Goal: Browse casually: Explore the website without a specific task or goal

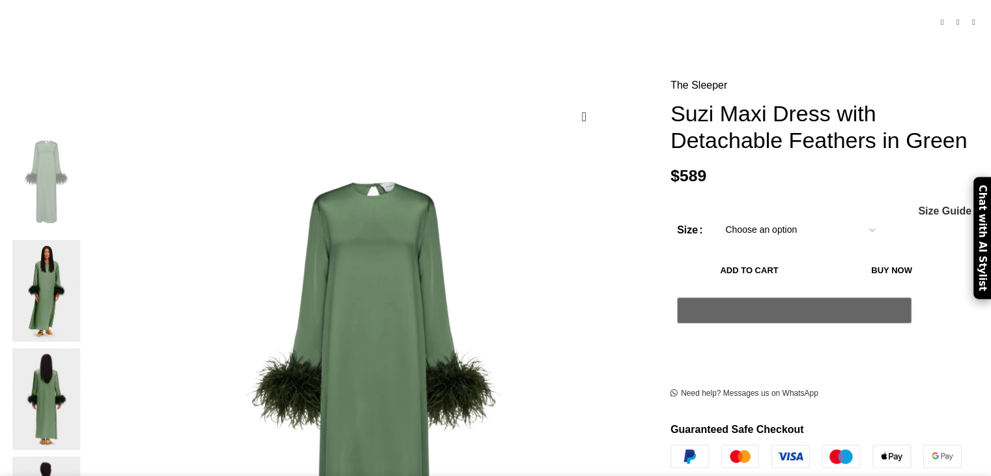
click at [86, 246] on img at bounding box center [46, 291] width 79 height 102
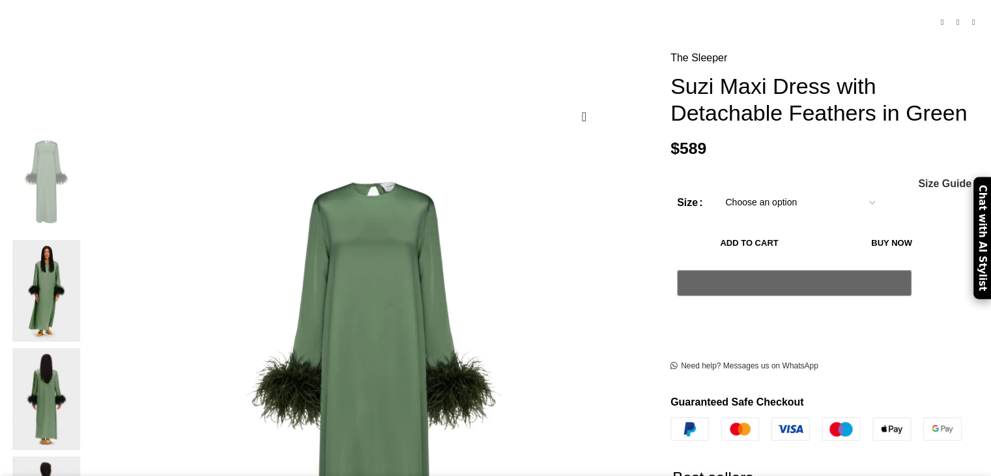
scroll to position [176, 0]
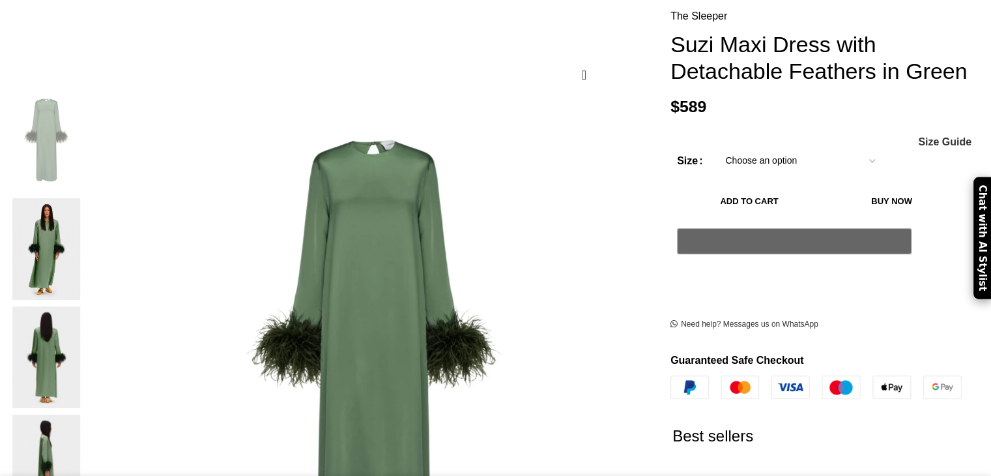
click at [86, 306] on img at bounding box center [46, 357] width 79 height 102
click at [86, 414] on img at bounding box center [46, 465] width 79 height 102
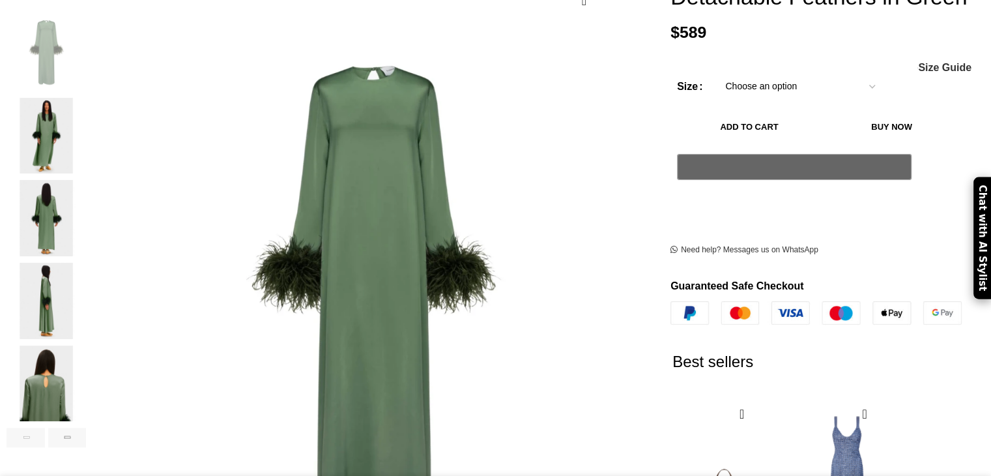
click at [86, 291] on img "4 / 7" at bounding box center [46, 301] width 79 height 76
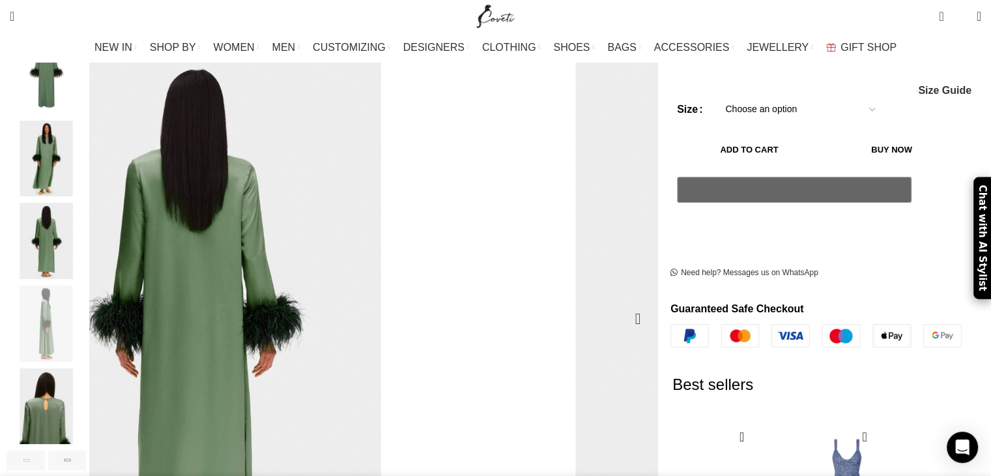
scroll to position [220, 0]
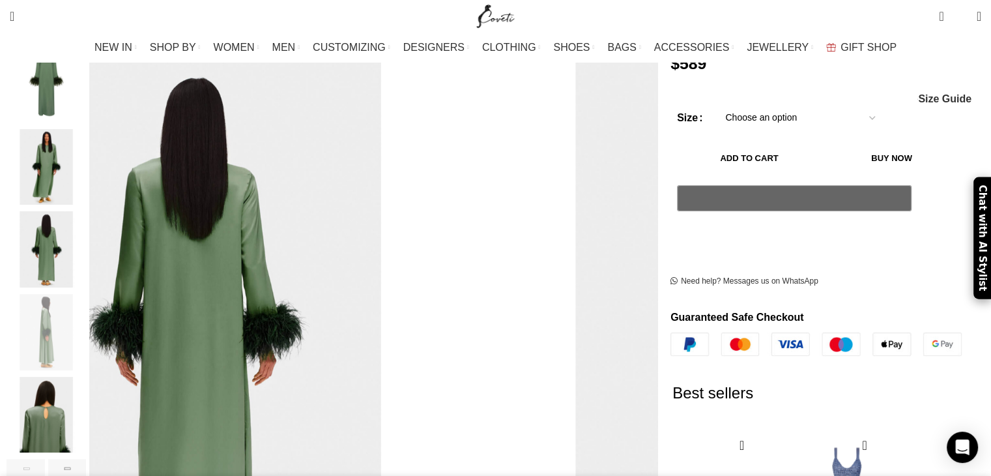
click at [86, 149] on img "2 / 7" at bounding box center [46, 167] width 79 height 76
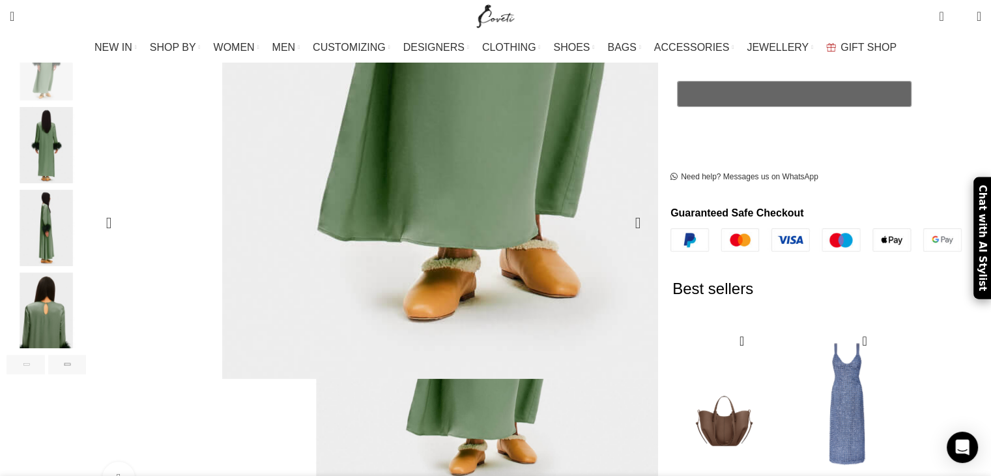
scroll to position [322, 0]
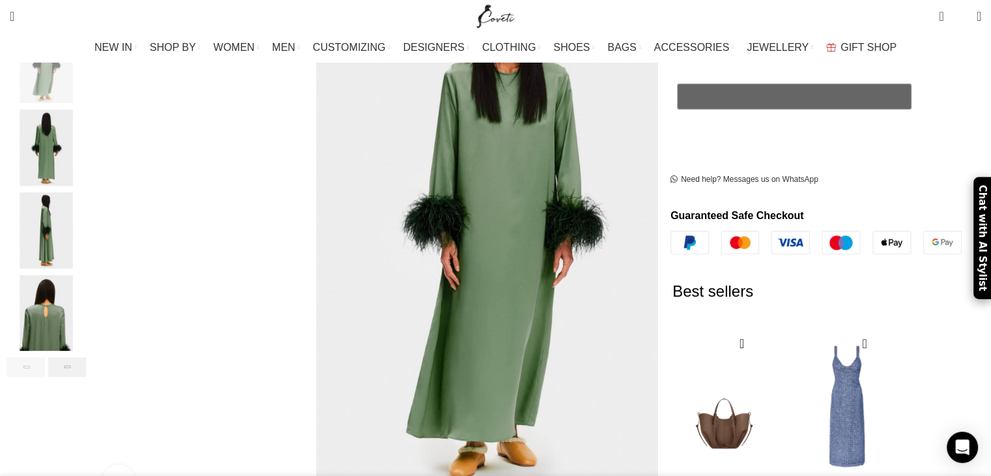
click at [87, 358] on div "Next slide" at bounding box center [67, 367] width 38 height 20
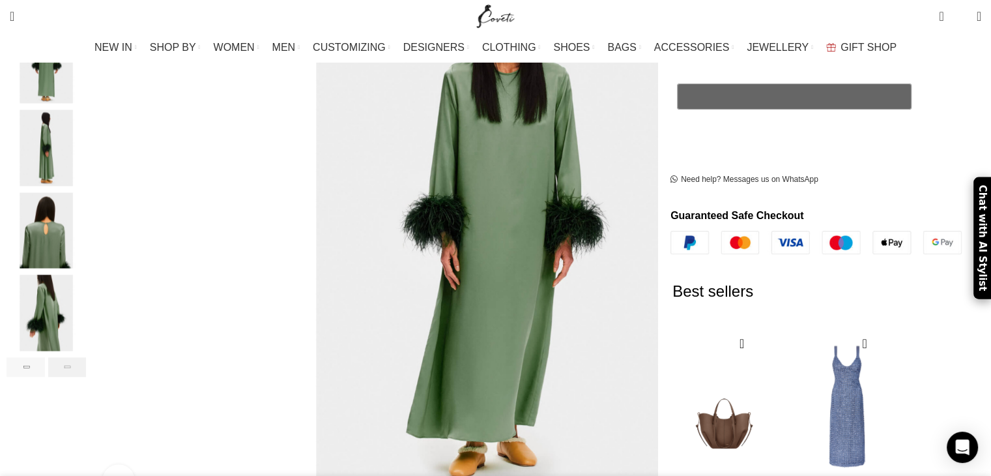
click at [87, 358] on div "Next slide" at bounding box center [67, 367] width 38 height 20
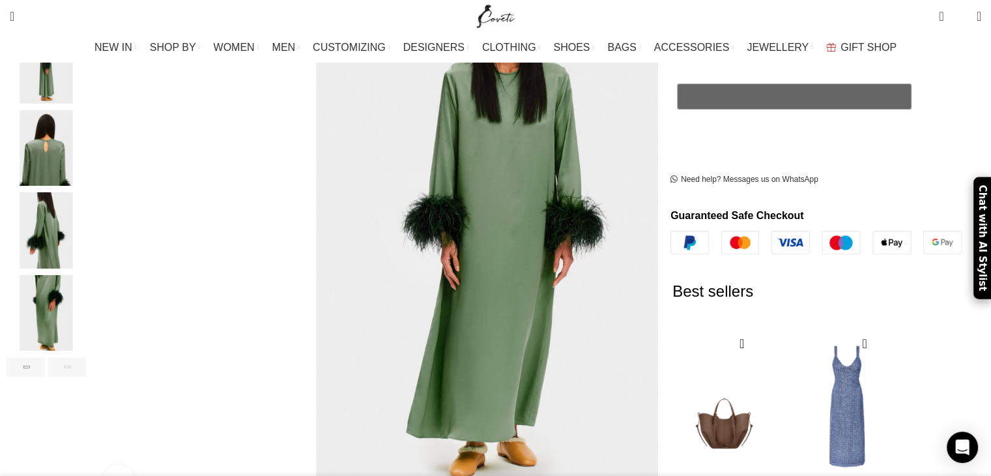
click at [87, 357] on div "Next slide" at bounding box center [67, 367] width 38 height 20
click at [86, 281] on img "7 / 7" at bounding box center [46, 313] width 79 height 76
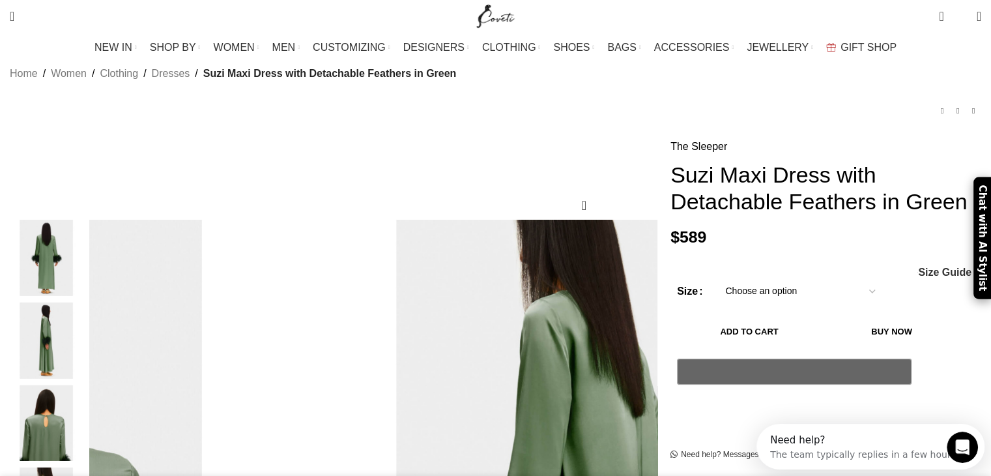
scroll to position [106, 0]
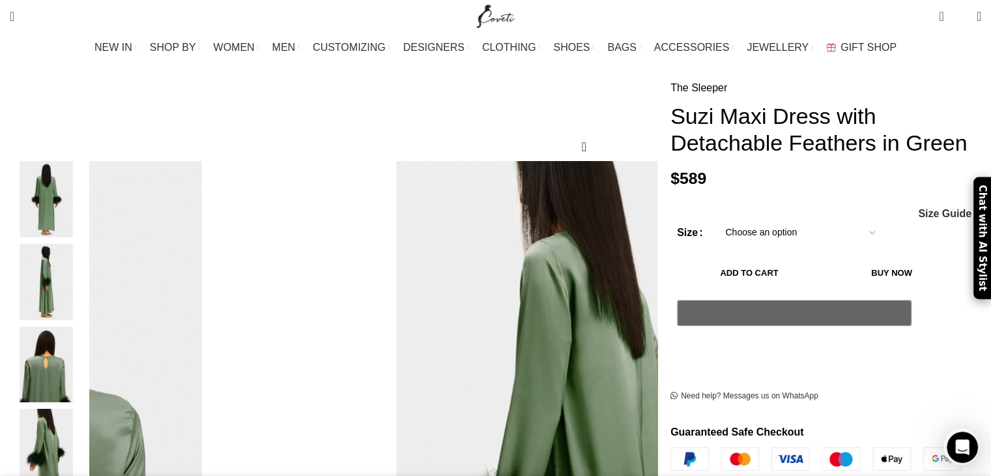
click at [86, 279] on img "4 / 7" at bounding box center [46, 282] width 79 height 76
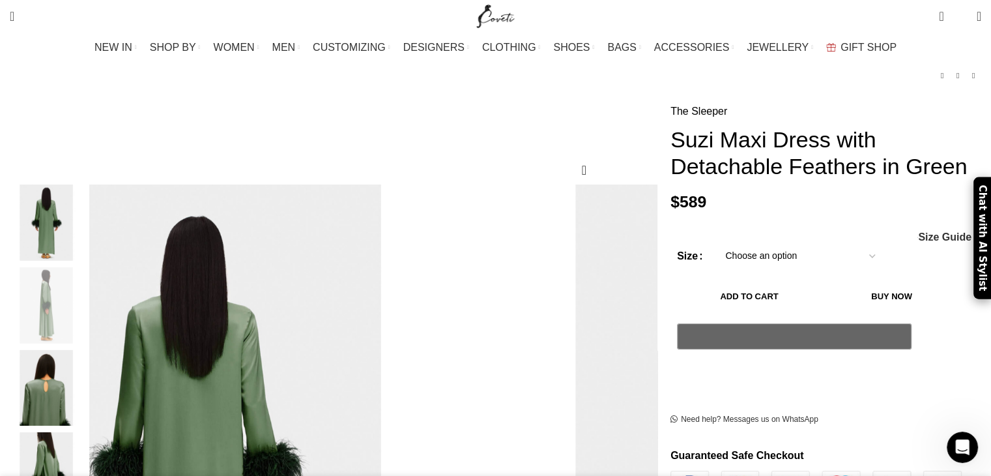
scroll to position [0, 1782]
click at [86, 227] on img "3 / 7" at bounding box center [46, 222] width 79 height 76
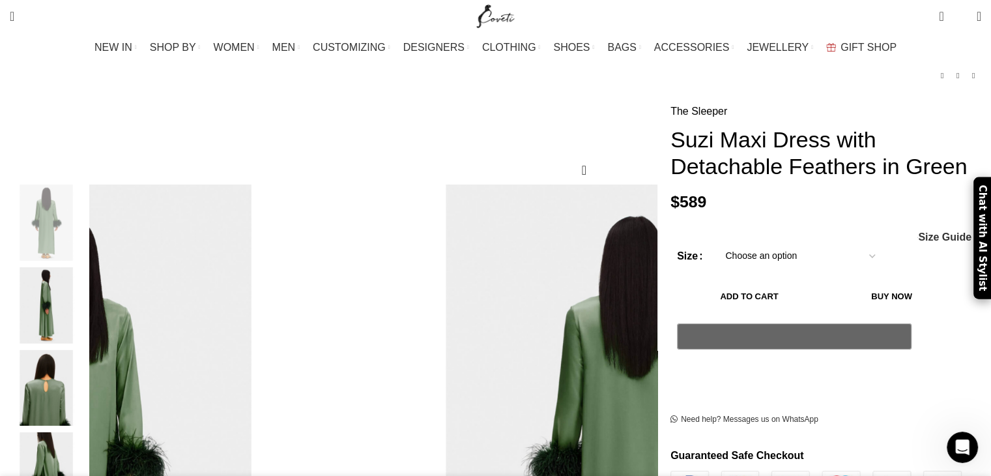
scroll to position [199, 0]
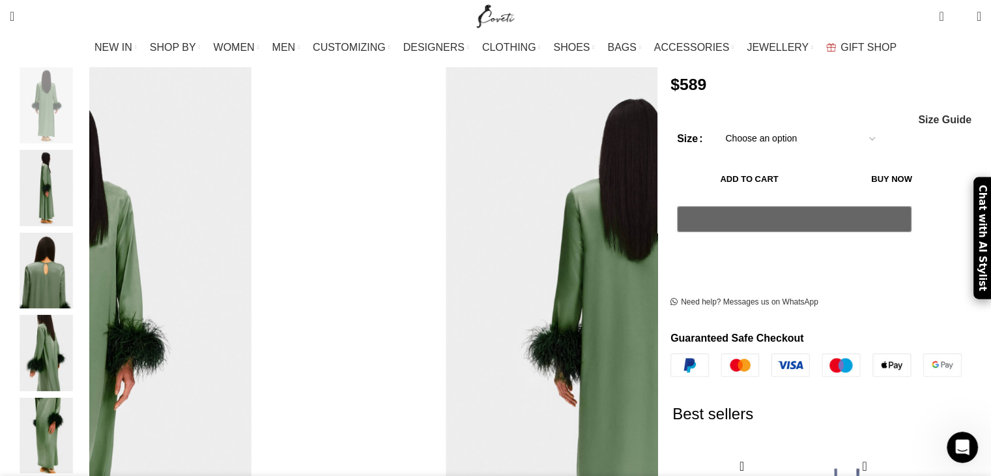
click at [86, 186] on img "4 / 7" at bounding box center [46, 188] width 79 height 76
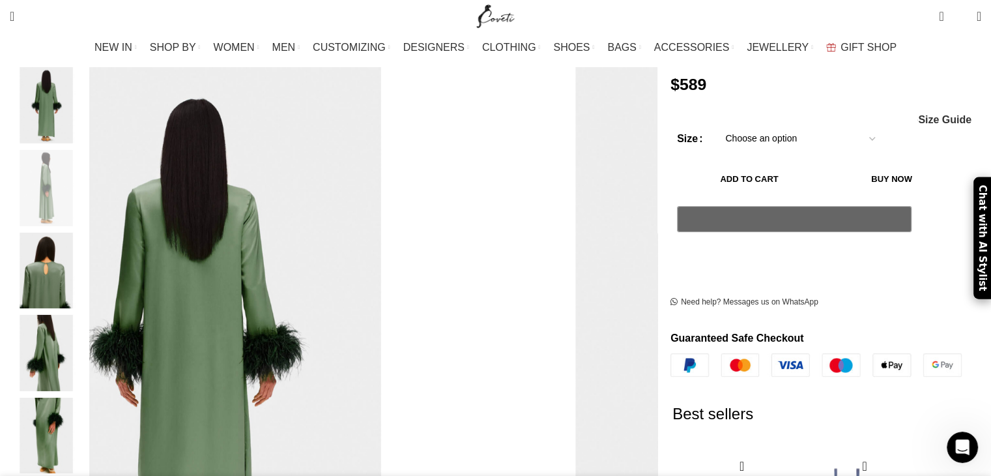
click at [86, 315] on img "6 / 7" at bounding box center [46, 353] width 79 height 76
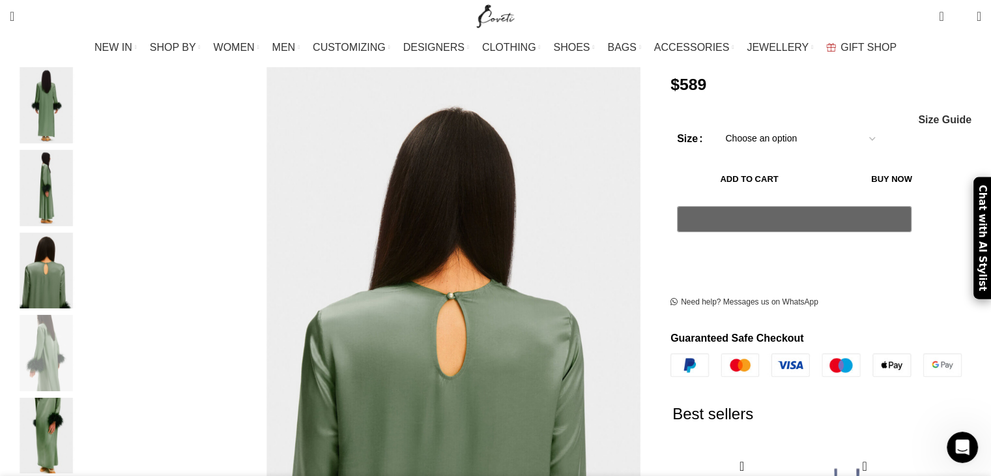
click at [86, 397] on img "7 / 7" at bounding box center [46, 435] width 79 height 76
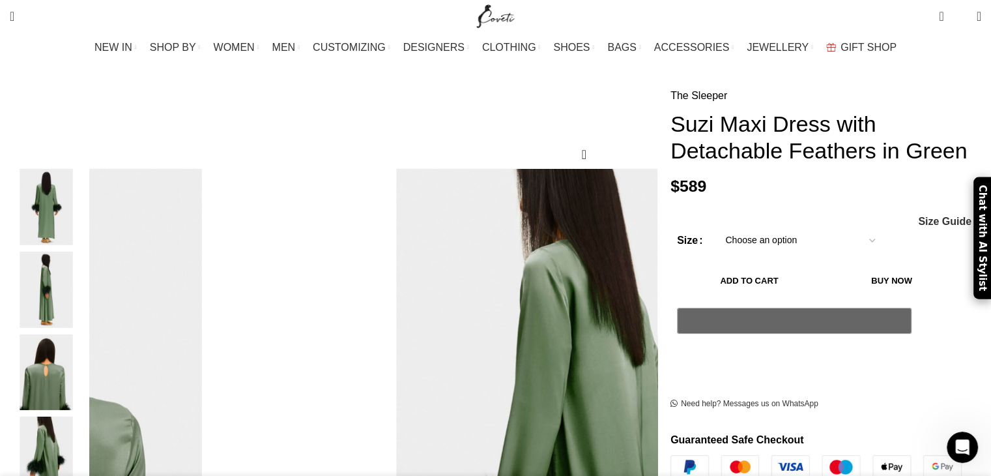
scroll to position [95, 0]
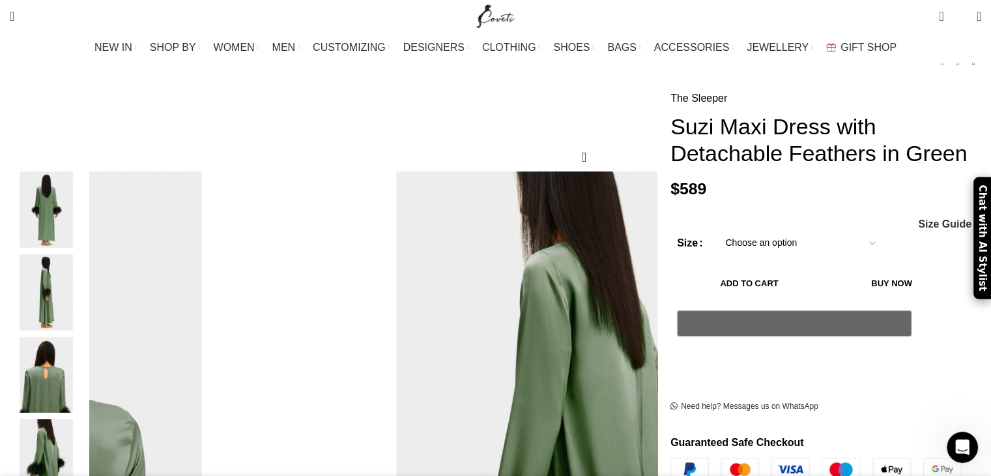
click at [86, 201] on img "3 / 7" at bounding box center [46, 209] width 79 height 76
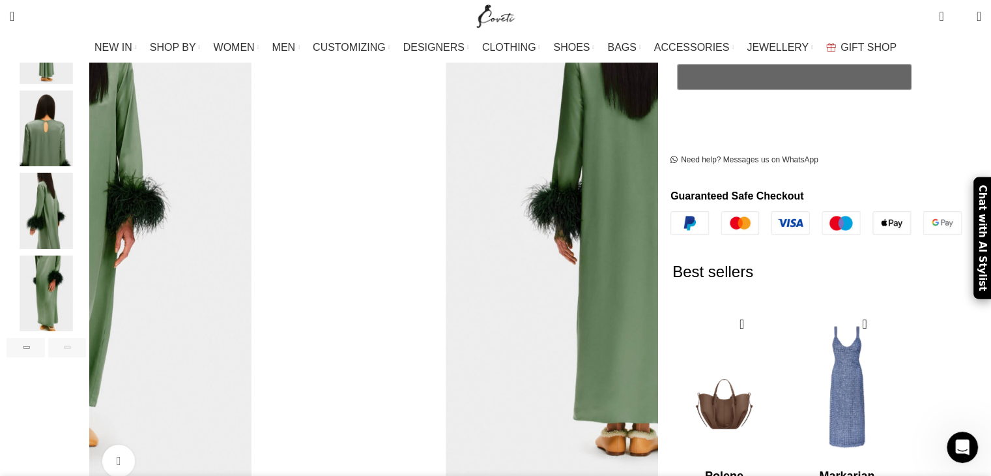
scroll to position [364, 0]
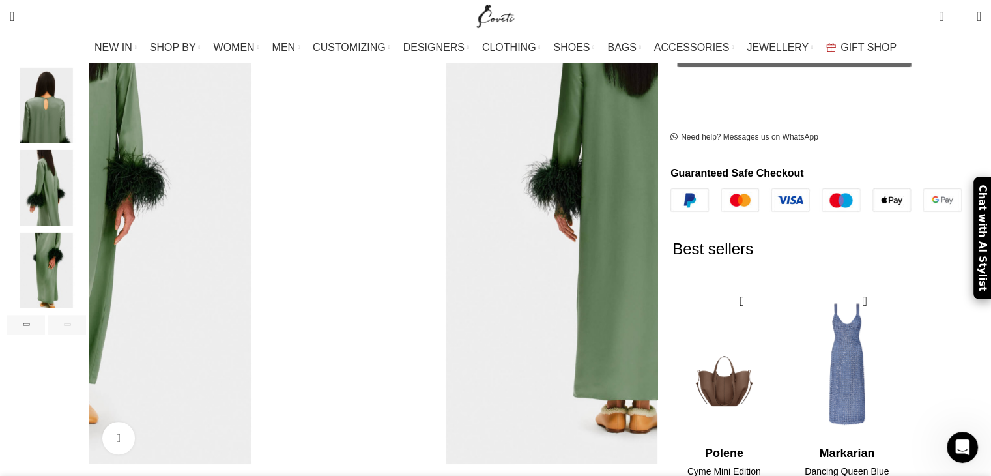
click at [87, 315] on div "Next slide" at bounding box center [67, 325] width 38 height 20
click at [45, 315] on div "Previous slide" at bounding box center [26, 325] width 38 height 20
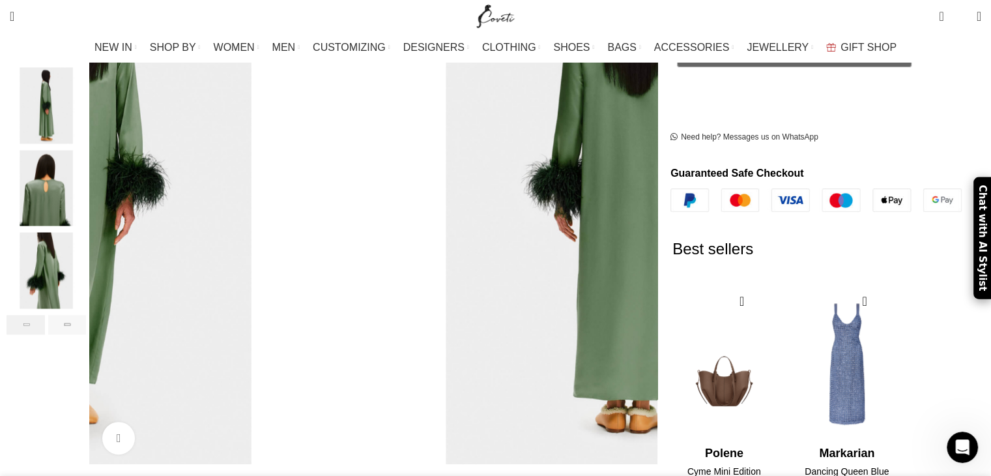
click at [45, 315] on div "Previous slide" at bounding box center [26, 325] width 38 height 20
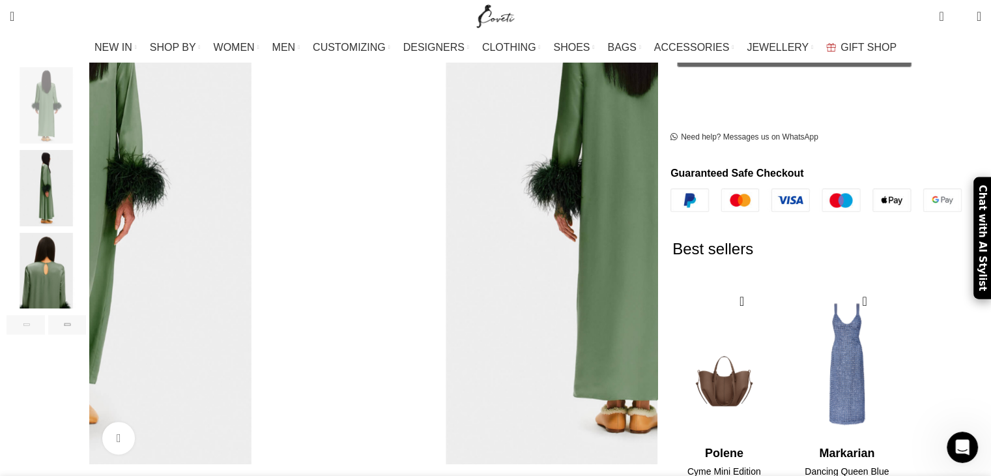
click at [45, 315] on div "Previous slide" at bounding box center [26, 325] width 38 height 20
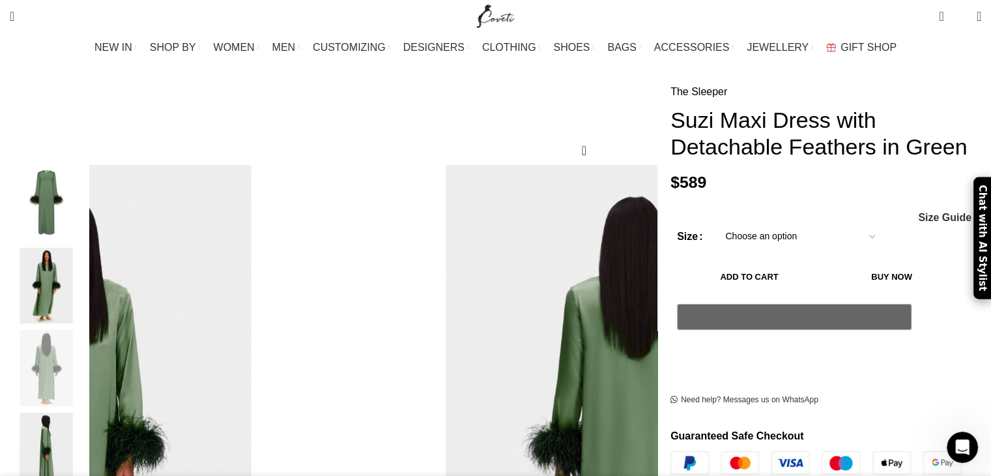
scroll to position [101, 0]
click at [86, 174] on img "1 / 7" at bounding box center [46, 203] width 79 height 76
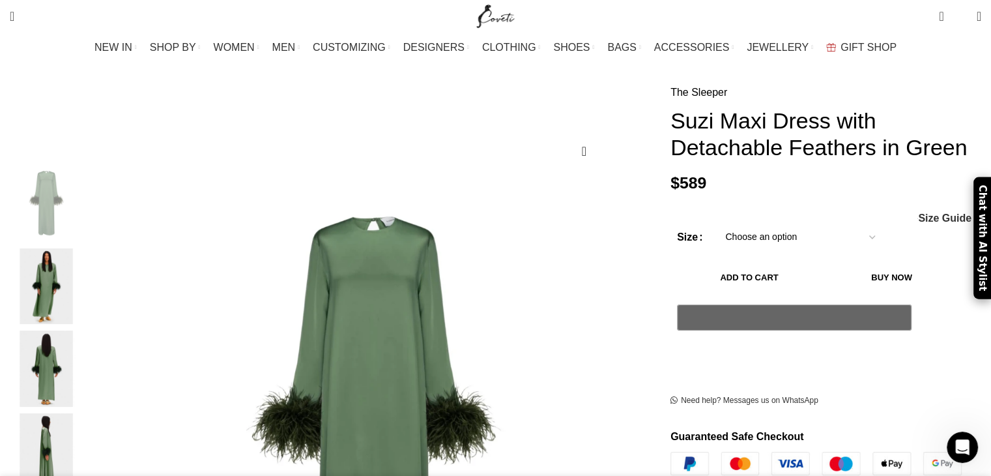
click at [86, 275] on img "2 / 7" at bounding box center [46, 286] width 79 height 76
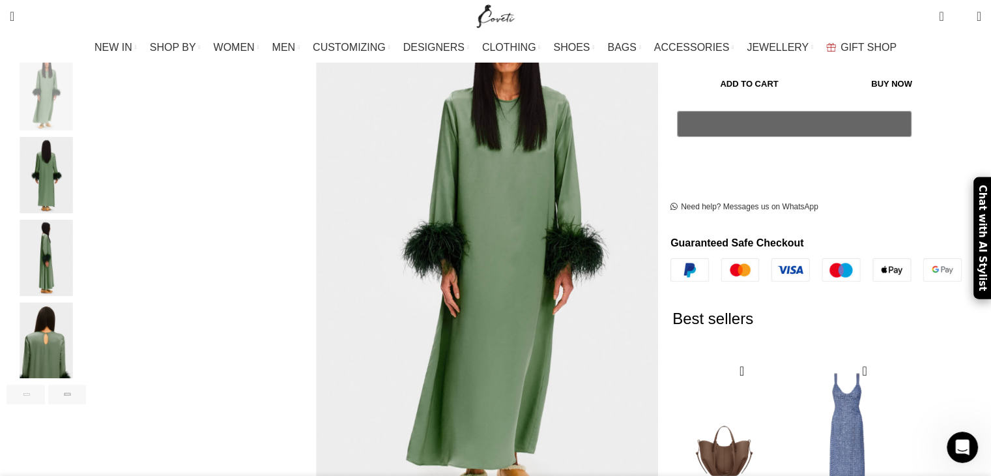
scroll to position [98, 0]
